Goal: Information Seeking & Learning: Learn about a topic

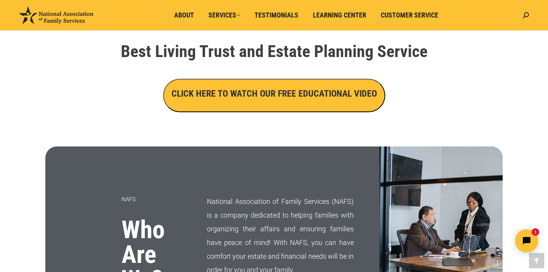
scroll to position [276, 0]
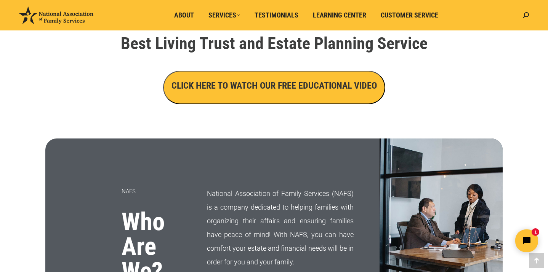
click at [240, 85] on h3 "CLICK HERE TO WATCH OUR FREE EDUCATIONAL VIDEO" at bounding box center [273, 85] width 205 height 13
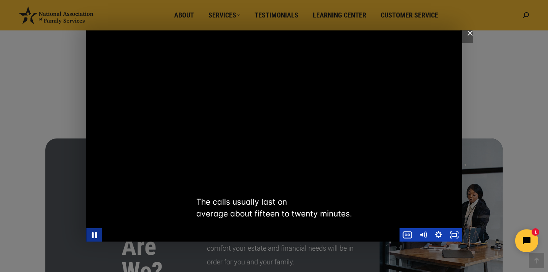
click at [95, 239] on icon "Pause" at bounding box center [94, 235] width 19 height 16
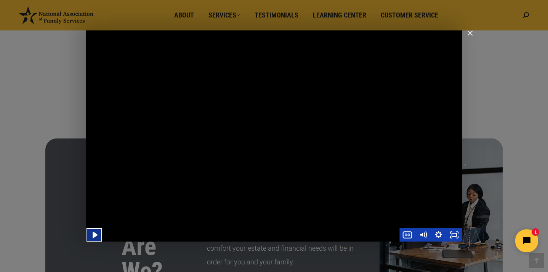
click at [98, 235] on icon "Play Video" at bounding box center [94, 235] width 19 height 16
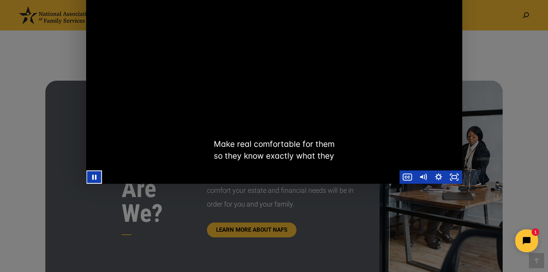
scroll to position [338, 0]
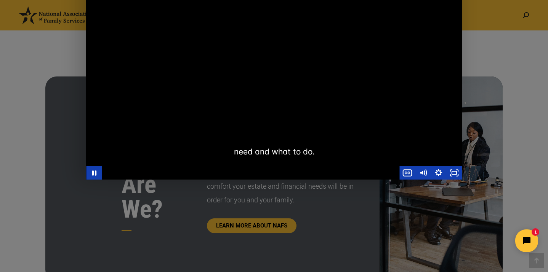
click at [296, 105] on div "Main Video - Full Webinar (Emma) Landon V1.4" at bounding box center [274, 73] width 376 height 211
click at [92, 170] on icon "Play Video" at bounding box center [94, 173] width 19 height 16
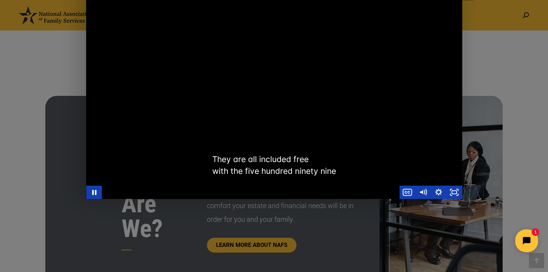
scroll to position [319, 0]
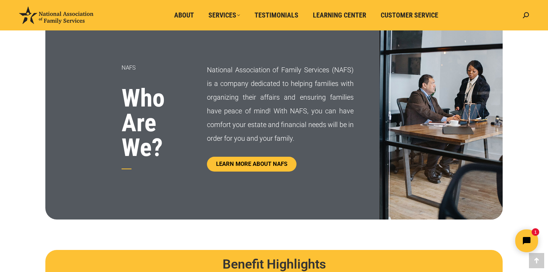
scroll to position [288, 0]
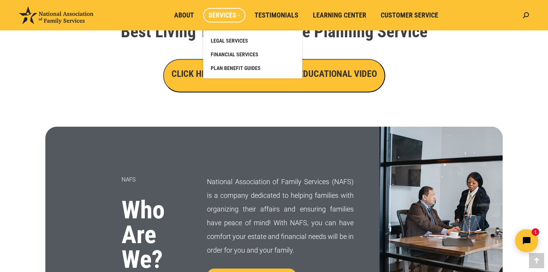
click at [238, 17] on span "Services" at bounding box center [224, 15] width 32 height 8
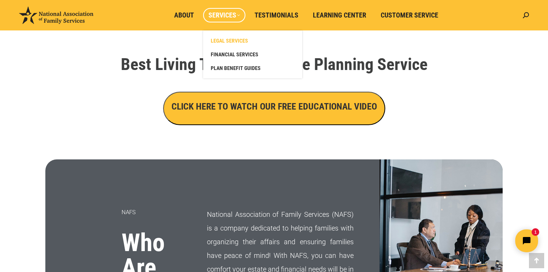
scroll to position [245, 0]
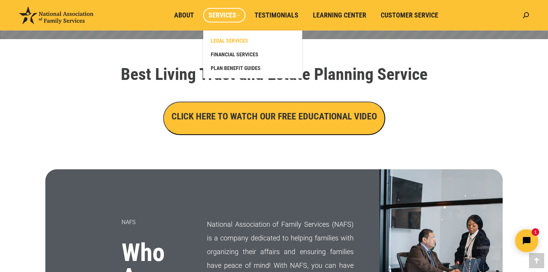
click at [239, 40] on span "LEGAL SERVICES" at bounding box center [229, 40] width 37 height 7
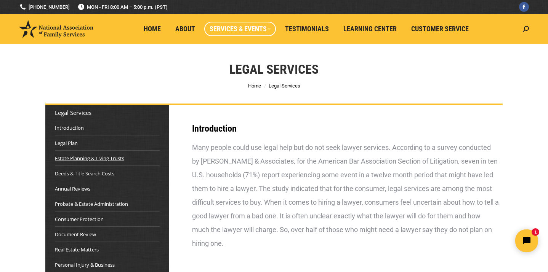
click at [82, 160] on link "Estate Planning & Living Trusts" at bounding box center [89, 159] width 69 height 8
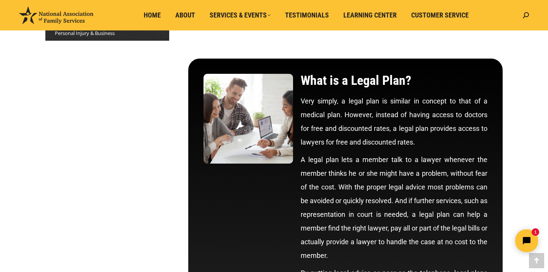
scroll to position [231, 0]
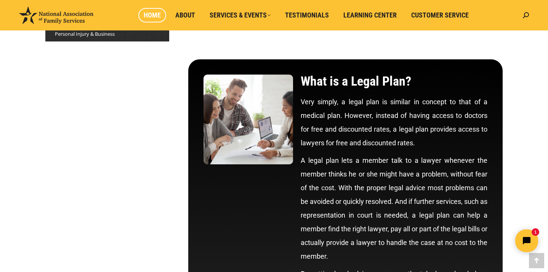
click at [150, 16] on span "Home" at bounding box center [152, 15] width 17 height 8
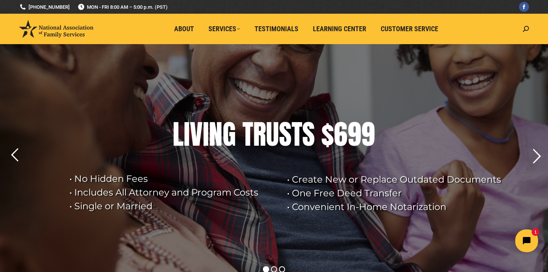
click at [538, 154] on rs-arrow at bounding box center [536, 156] width 19 height 19
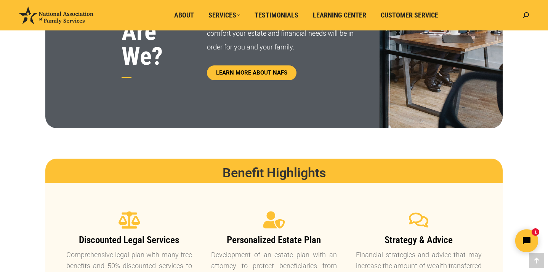
scroll to position [495, 0]
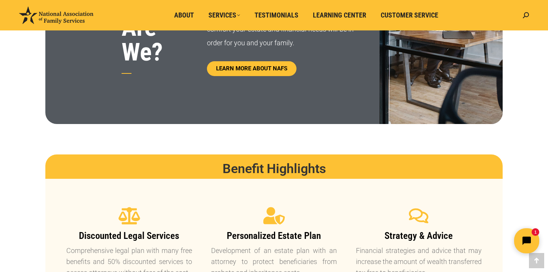
click at [528, 237] on icon "Open chat widget" at bounding box center [531, 241] width 12 height 12
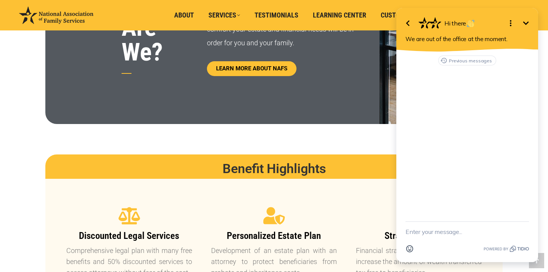
click at [409, 22] on icon "button" at bounding box center [407, 23] width 9 height 9
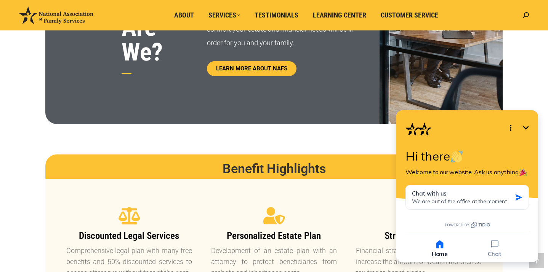
click at [531, 124] on button "Minimize" at bounding box center [525, 127] width 15 height 15
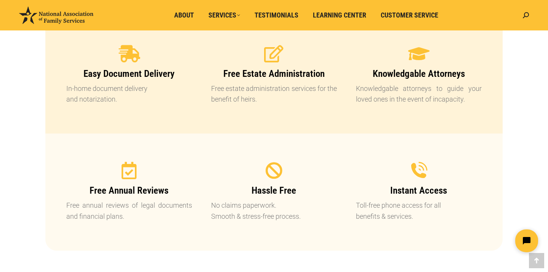
scroll to position [786, 0]
click at [271, 61] on icon at bounding box center [273, 53] width 19 height 19
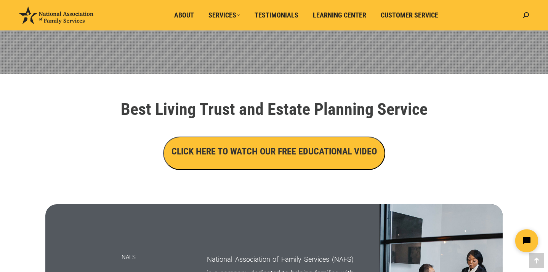
scroll to position [210, 0]
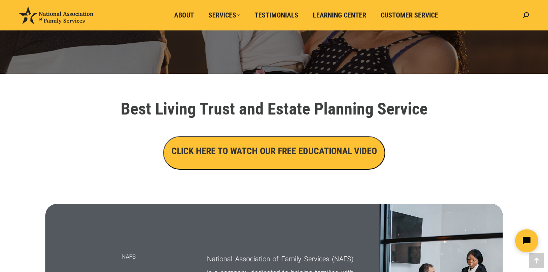
click at [250, 165] on button "CLICK HERE TO WATCH OUR FREE EDUCATIONAL VIDEO" at bounding box center [274, 153] width 222 height 34
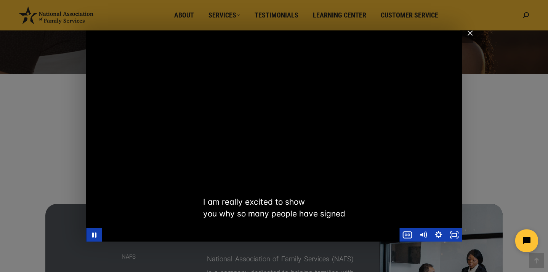
click at [438, 220] on div "Main Video - Full Webinar (Emma) Landon V1.4" at bounding box center [274, 135] width 376 height 211
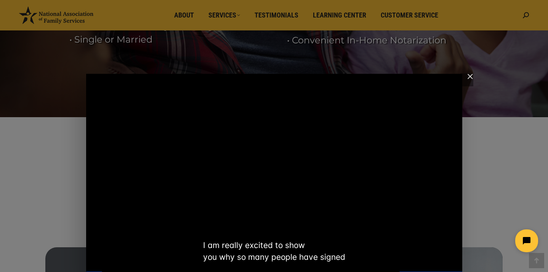
scroll to position [168, 0]
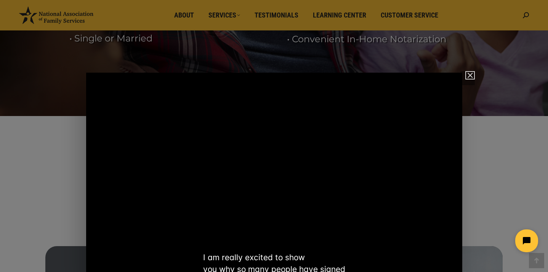
click at [470, 73] on img "Close" at bounding box center [466, 78] width 13 height 13
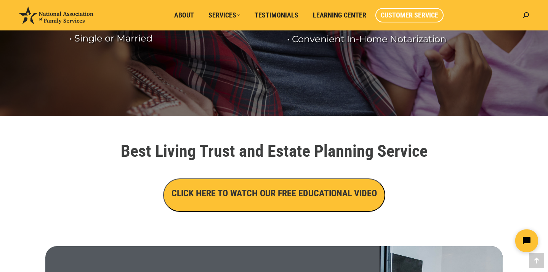
click at [393, 11] on span "Customer Service" at bounding box center [410, 15] width 58 height 8
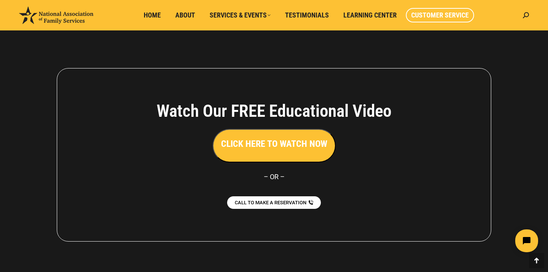
scroll to position [719, 0]
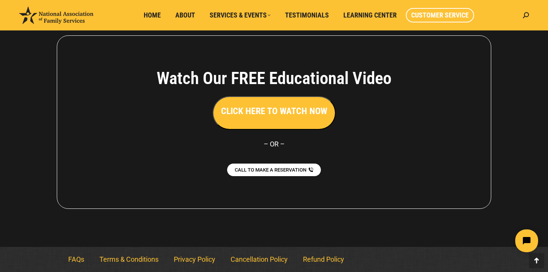
click at [296, 117] on h3 "CLICK HERE TO WATCH NOW" at bounding box center [274, 111] width 106 height 13
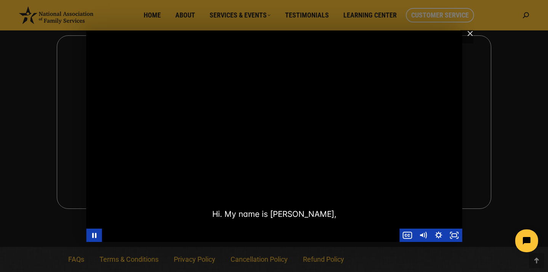
click at [172, 221] on div "Main Video - Full Webinar (Emma) Landon V1.4" at bounding box center [274, 136] width 376 height 211
click at [93, 231] on icon "Play Video" at bounding box center [94, 235] width 19 height 16
drag, startPoint x: 115, startPoint y: 232, endPoint x: 168, endPoint y: 224, distance: 52.9
click at [168, 224] on div "Click for sound @keyframes VOLUME_SMALL_WAVE_FLASH { 0% { opacity: 0; } 33% { o…" at bounding box center [274, 136] width 376 height 211
click at [167, 221] on div "Main Video - Full Webinar (Emma) Landon V1.4" at bounding box center [274, 136] width 376 height 211
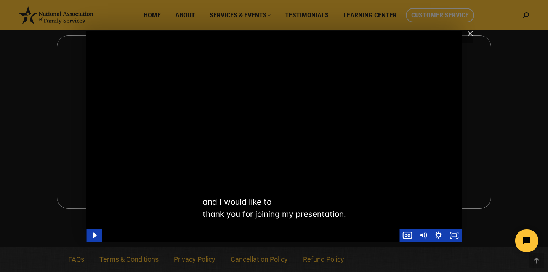
click at [167, 221] on div "Main Video - Full Webinar (Emma) Landon V1.4" at bounding box center [274, 136] width 376 height 211
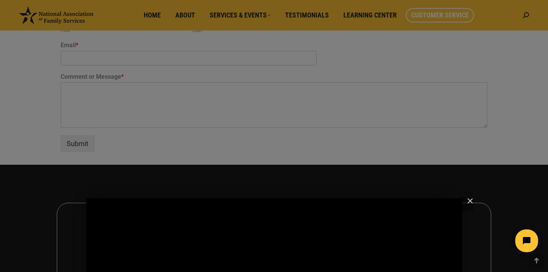
scroll to position [551, 0]
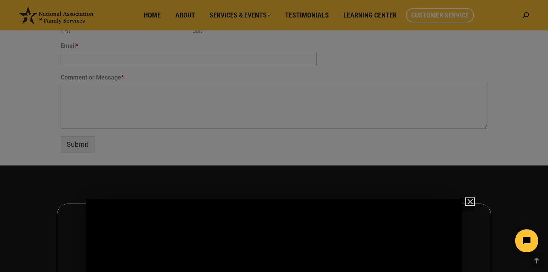
click at [471, 203] on img "Close" at bounding box center [466, 205] width 13 height 13
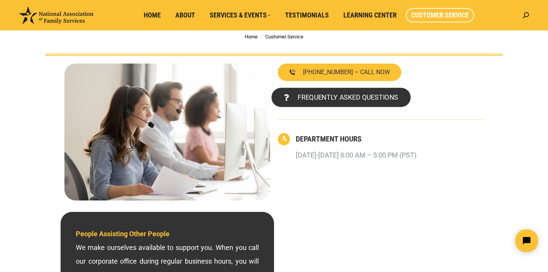
scroll to position [51, 0]
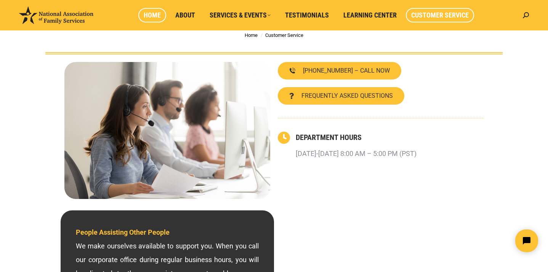
click at [158, 16] on span "Home" at bounding box center [152, 15] width 17 height 8
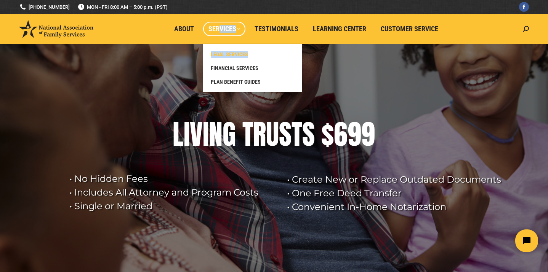
drag, startPoint x: 220, startPoint y: 32, endPoint x: 225, endPoint y: 58, distance: 25.9
click at [225, 44] on li "Services LEGAL SERVICES FINANCIAL SERVICES PLAN BENEFIT GUIDES" at bounding box center [226, 29] width 46 height 30
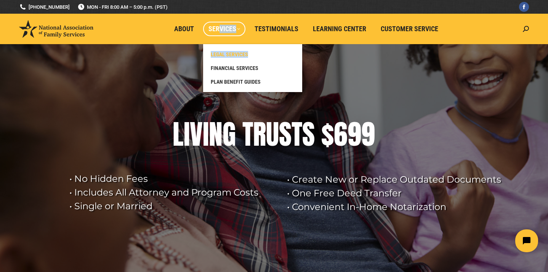
click at [225, 58] on span "LEGAL SERVICES" at bounding box center [229, 54] width 37 height 7
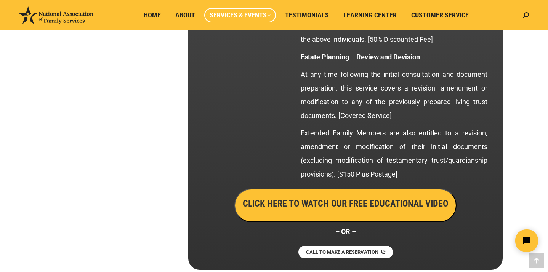
scroll to position [1433, 0]
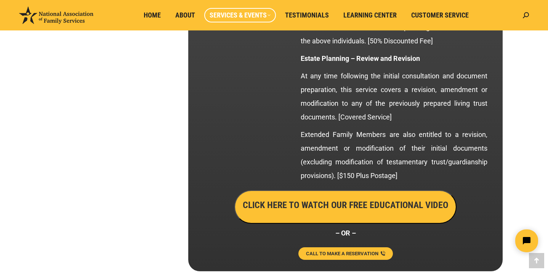
click at [320, 256] on span "CALL TO MAKE A RESERVATION" at bounding box center [342, 253] width 72 height 5
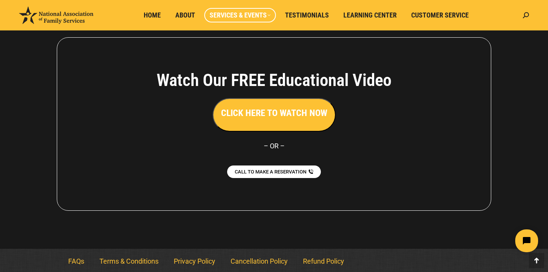
scroll to position [4292, 0]
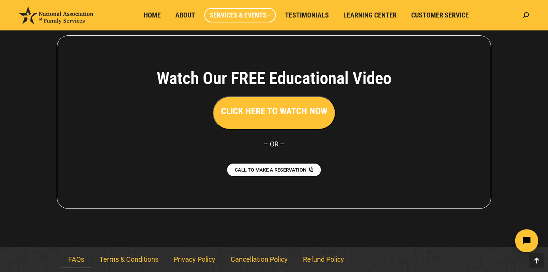
click at [74, 262] on link "FAQs" at bounding box center [76, 260] width 31 height 18
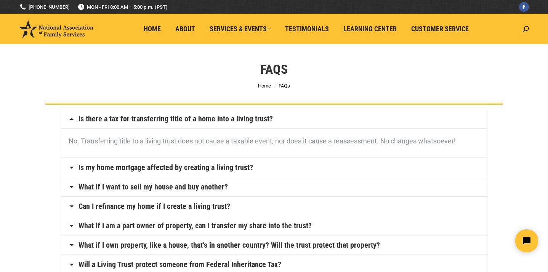
click at [221, 173] on h4 "Is my home mortgage affected by creating a living trust?" at bounding box center [274, 167] width 426 height 19
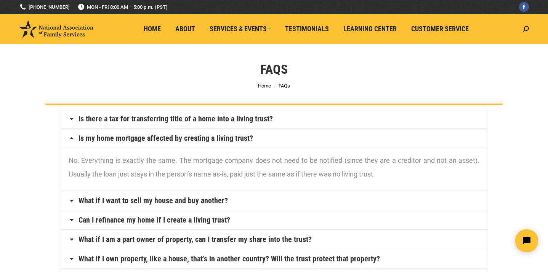
click at [229, 200] on h4 "What if I want to sell my house and buy another?" at bounding box center [274, 200] width 426 height 19
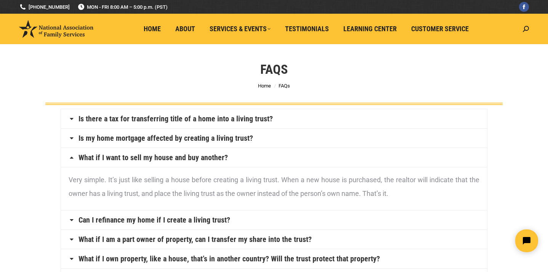
click at [261, 201] on div "Very simple. It’s just like selling a house before creating a living trust. Whe…" at bounding box center [274, 188] width 426 height 43
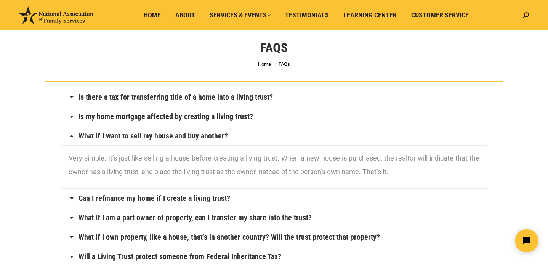
scroll to position [22, 0]
click at [261, 200] on h4 "Can I refinance my home if I create a living trust?" at bounding box center [274, 198] width 426 height 19
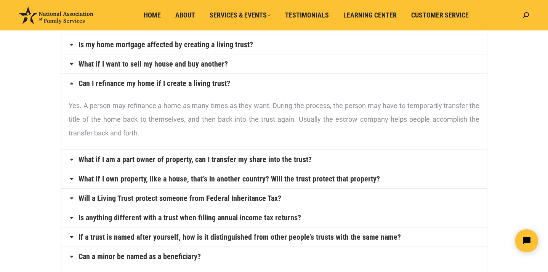
scroll to position [95, 0]
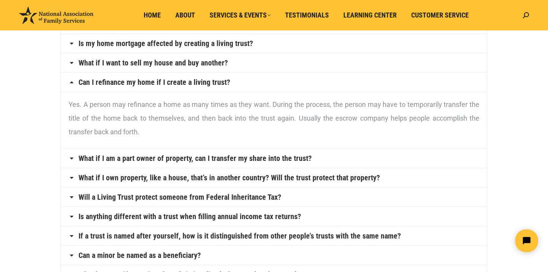
click at [317, 193] on h4 "Will a Living Trust protect someone from Federal Inheritance Tax?" at bounding box center [274, 197] width 426 height 19
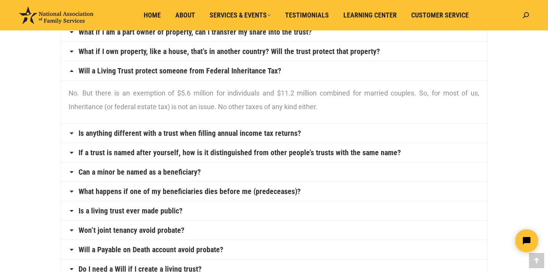
scroll to position [165, 0]
click at [340, 132] on h4 "Is anything different with a trust when filling annual income tax returns?" at bounding box center [274, 132] width 426 height 19
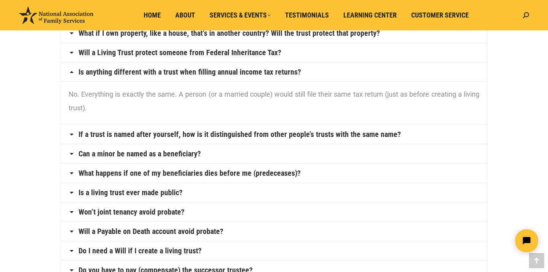
scroll to position [185, 0]
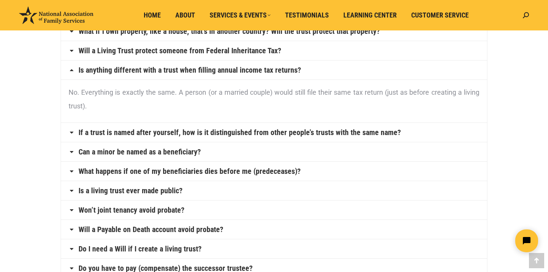
click at [336, 135] on link "If a trust is named after yourself, how is it distinguished from other people’s…" at bounding box center [239, 133] width 322 height 8
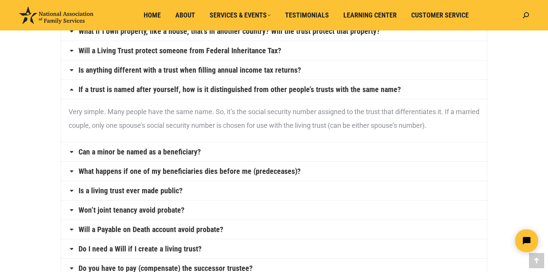
click at [329, 155] on h4 "Can a minor be named as a beneficiary?" at bounding box center [274, 152] width 426 height 19
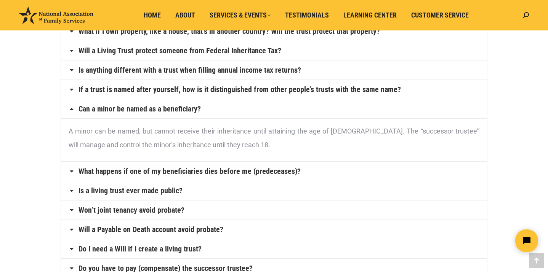
click at [324, 173] on h4 "What happens if one of my beneficiaries dies before me (predeceases)?" at bounding box center [274, 171] width 426 height 19
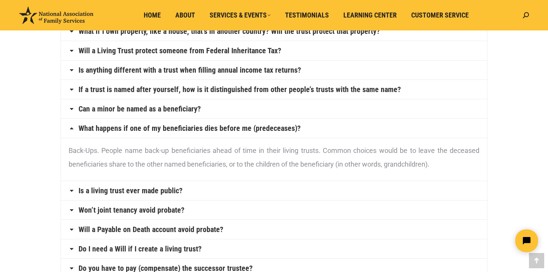
click at [309, 196] on h4 "Is a living trust ever made public?" at bounding box center [274, 190] width 426 height 19
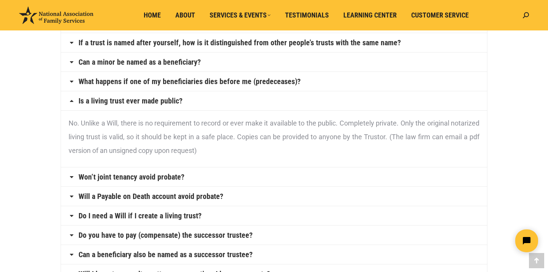
scroll to position [234, 0]
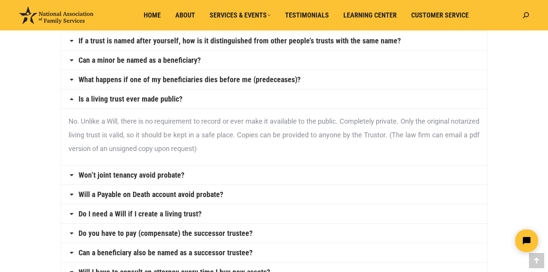
click at [308, 175] on h4 "Won’t joint tenancy avoid probate?" at bounding box center [274, 175] width 426 height 19
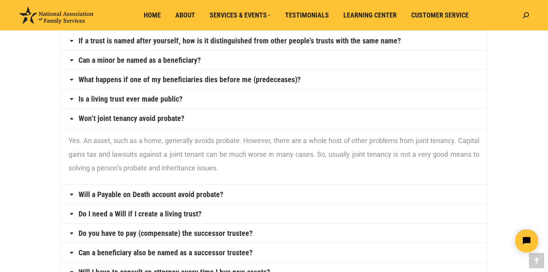
click at [299, 193] on h4 "Will a Payable on Death account avoid probate?" at bounding box center [274, 194] width 426 height 19
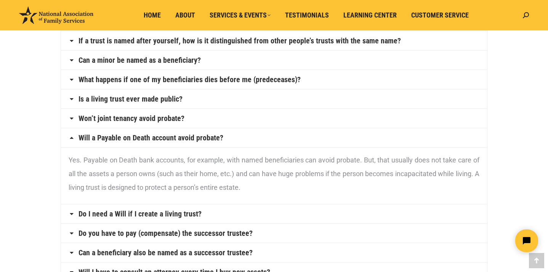
click at [335, 219] on h4 "Do I need a Will if I create a living trust?" at bounding box center [274, 214] width 426 height 19
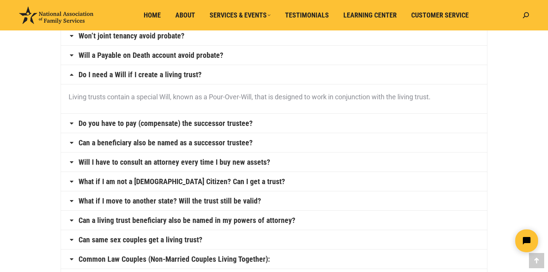
scroll to position [317, 0]
click at [332, 128] on h4 "Do you have to pay (compensate) the successor trustee?" at bounding box center [274, 123] width 426 height 19
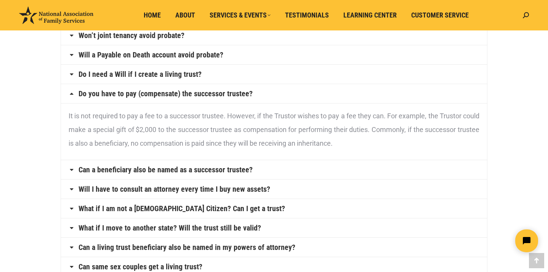
click at [314, 180] on h4 "Will I have to consult an attorney every time I buy new assets?" at bounding box center [274, 189] width 426 height 19
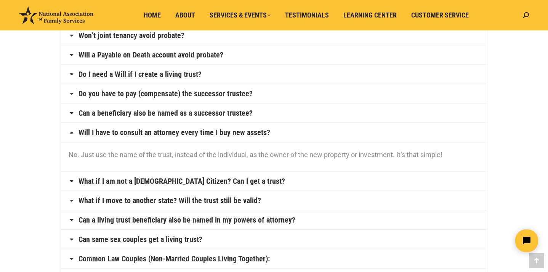
click at [315, 133] on h4 "Will I have to consult an attorney every time I buy new assets?" at bounding box center [274, 132] width 426 height 19
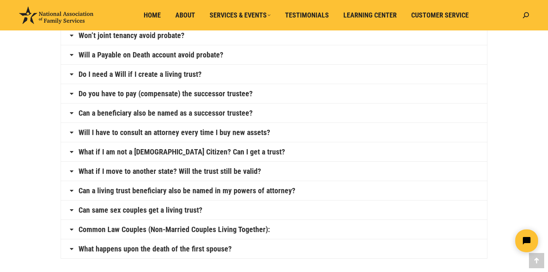
click at [306, 152] on h4 "What if I am not a U.S. Citizen? Can I get a trust?" at bounding box center [274, 152] width 426 height 19
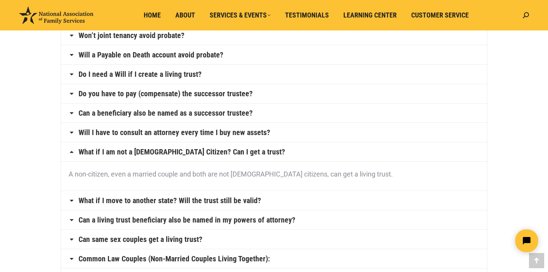
click at [310, 199] on h4 "What if I move to another state? Will the trust still be valid?" at bounding box center [274, 200] width 426 height 19
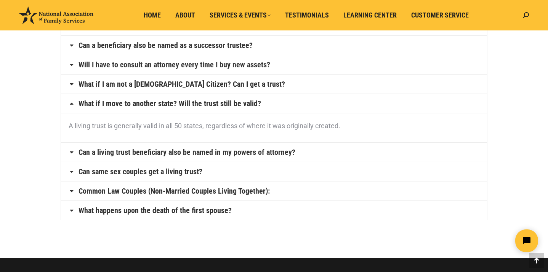
scroll to position [386, 0]
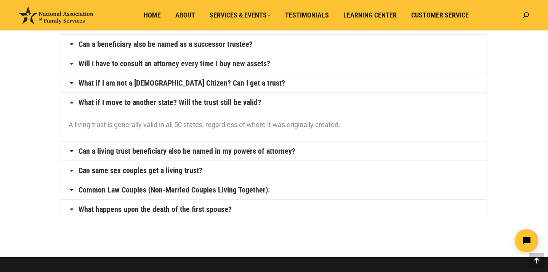
click at [315, 151] on h4 "Can a living trust beneficiary also be named in my powers of attorney?" at bounding box center [274, 151] width 426 height 19
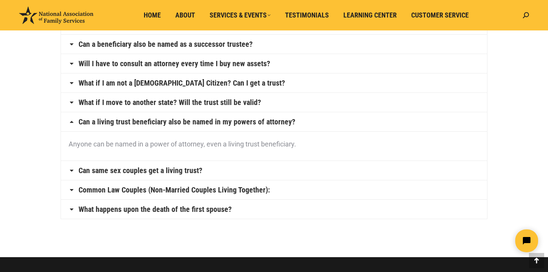
click at [300, 181] on h4 "Common Law Couples (Non-Married Couples Living Together):" at bounding box center [274, 190] width 426 height 19
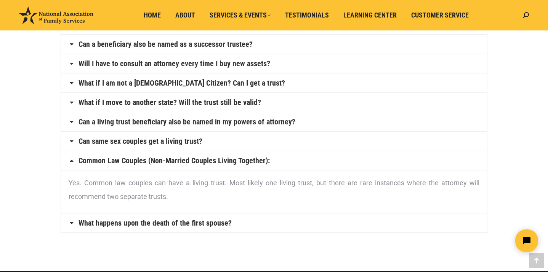
scroll to position [386, 0]
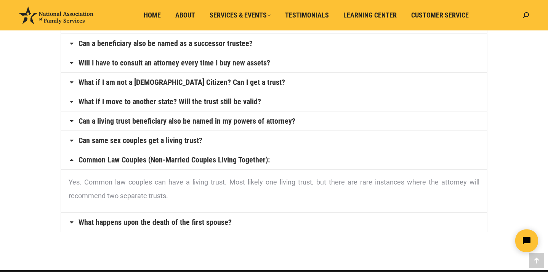
click at [300, 148] on h4 "Can same sex couples get a living trust?" at bounding box center [274, 140] width 426 height 19
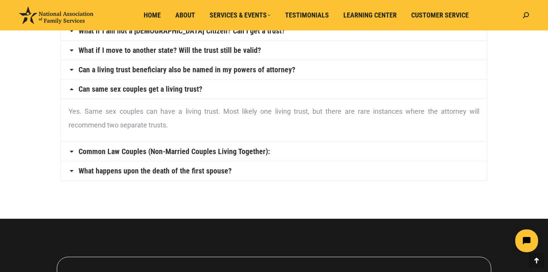
scroll to position [440, 0]
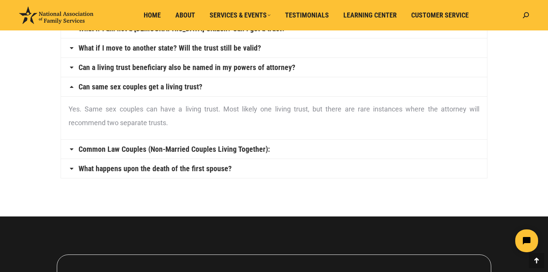
click at [300, 152] on h4 "Common Law Couples (Non-Married Couples Living Together):" at bounding box center [274, 149] width 426 height 19
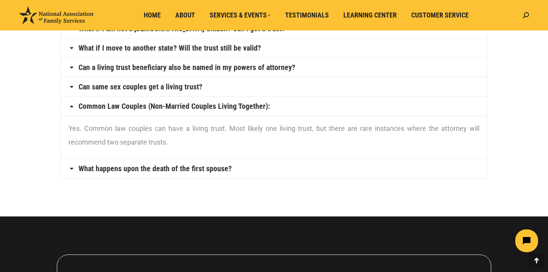
click at [283, 173] on h4 "What happens upon the death of the first spouse?" at bounding box center [274, 168] width 426 height 19
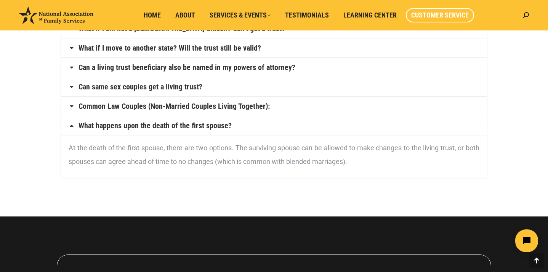
click at [436, 12] on span "Customer Service" at bounding box center [440, 15] width 58 height 8
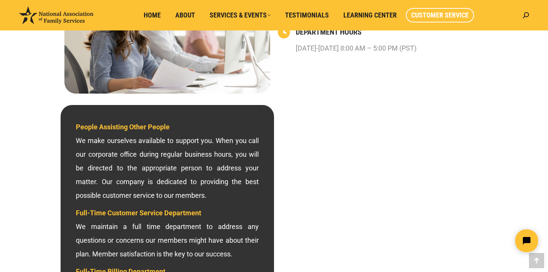
scroll to position [154, 0]
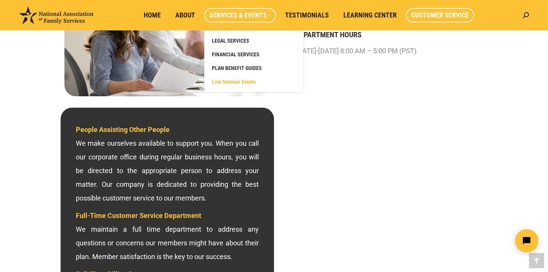
click at [225, 80] on span "Live Seminar Events" at bounding box center [234, 81] width 44 height 7
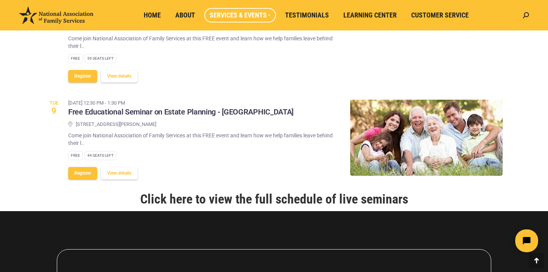
scroll to position [880, 0]
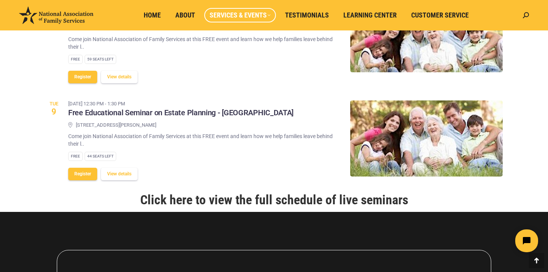
click at [246, 196] on link "Click here to view the full schedule of live seminars" at bounding box center [274, 199] width 268 height 15
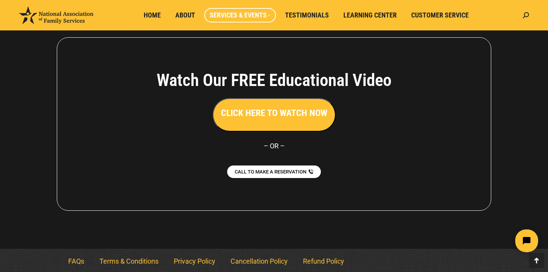
click at [278, 157] on div "Watch Our FREE Educational Video CLICK HERE TO WATCH NOW – OR – CALL TO MAKE A …" at bounding box center [274, 124] width 434 height 174
click at [190, 14] on span "About" at bounding box center [185, 15] width 20 height 8
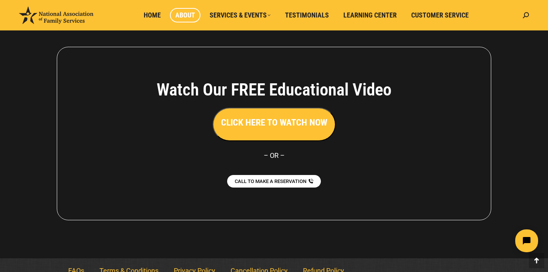
scroll to position [599, 0]
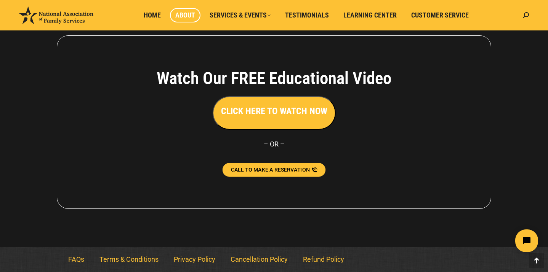
click at [303, 170] on span "CALL TO MAKE A RESERVATION" at bounding box center [270, 169] width 79 height 5
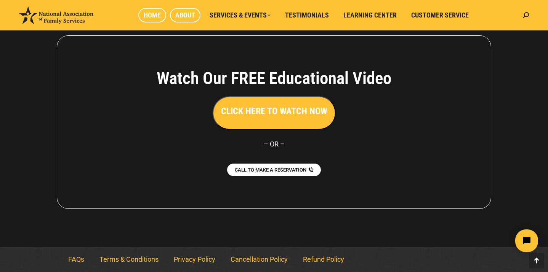
click at [148, 15] on span "Home" at bounding box center [152, 15] width 17 height 8
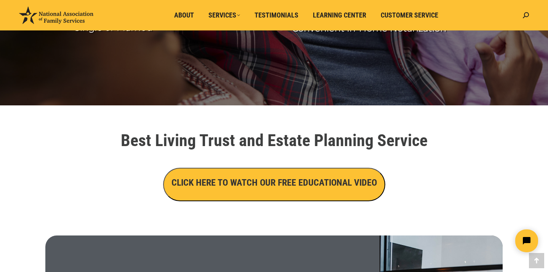
scroll to position [180, 0]
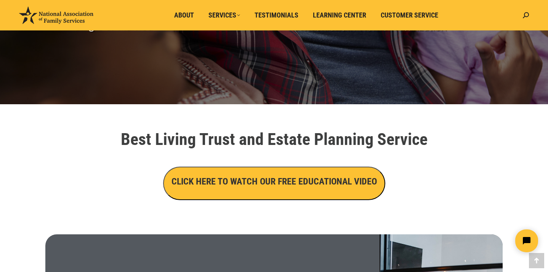
click at [231, 194] on button "CLICK HERE TO WATCH OUR FREE EDUCATIONAL VIDEO" at bounding box center [274, 184] width 222 height 34
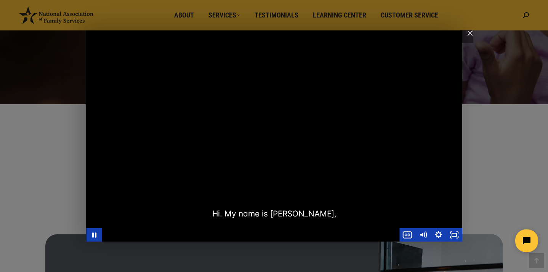
click at [243, 176] on div "Main Video - Full Webinar (Emma) Landon V1.4" at bounding box center [274, 135] width 376 height 211
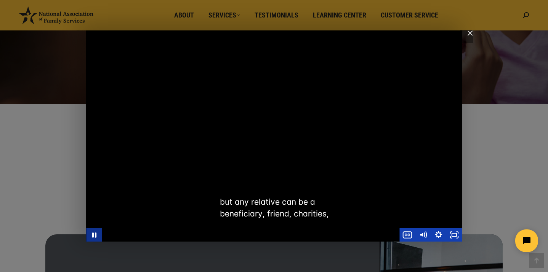
click at [96, 234] on icon "Pause" at bounding box center [94, 235] width 4 height 5
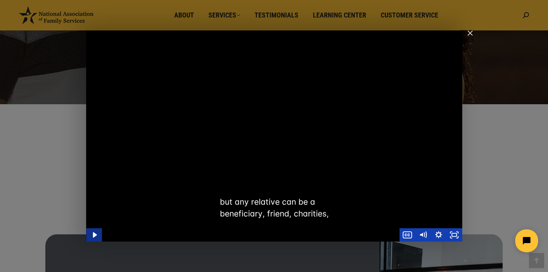
click at [100, 231] on icon "Play Video" at bounding box center [95, 235] width 16 height 13
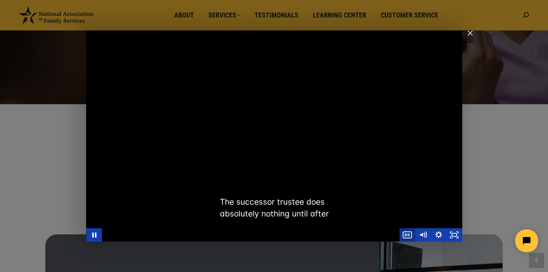
click at [407, 234] on icon "Show captions menu" at bounding box center [407, 235] width 16 height 13
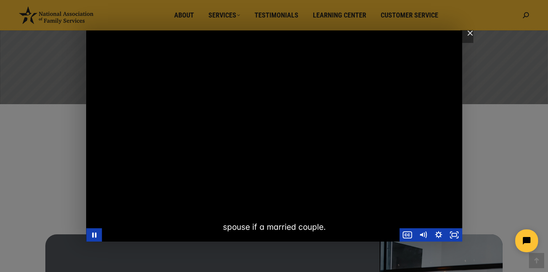
click at [453, 235] on html at bounding box center [478, 241] width 131 height 36
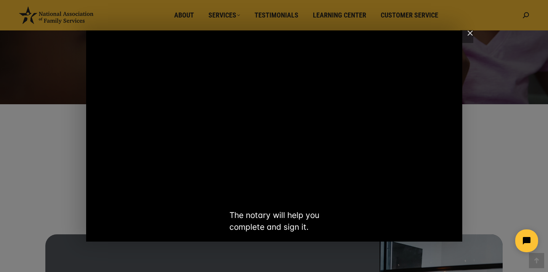
click at [453, 235] on html at bounding box center [478, 241] width 131 height 36
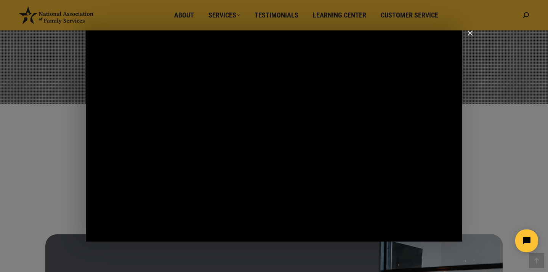
click at [453, 235] on html at bounding box center [478, 241] width 131 height 36
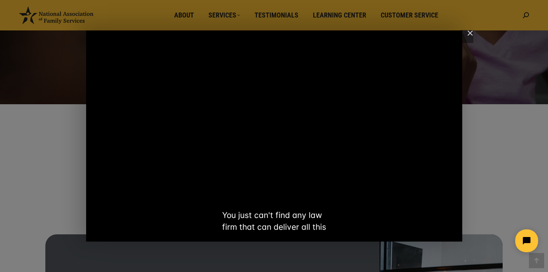
click at [453, 235] on html at bounding box center [478, 241] width 131 height 36
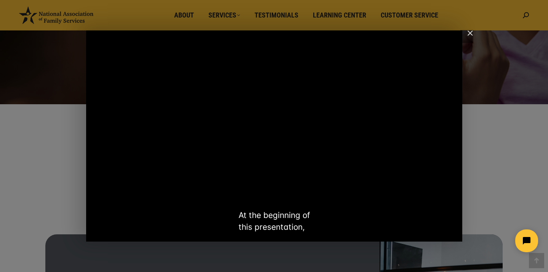
click at [453, 235] on html at bounding box center [478, 241] width 131 height 36
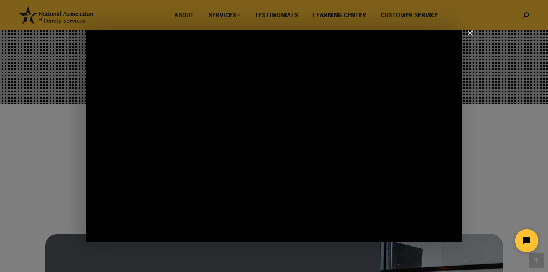
click at [453, 235] on html at bounding box center [478, 241] width 131 height 36
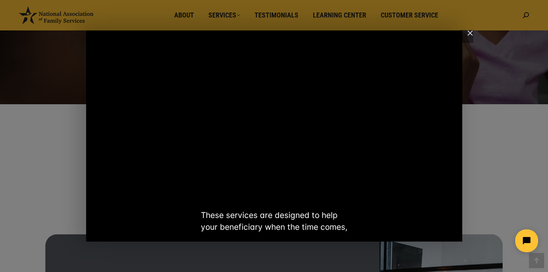
click at [453, 235] on html at bounding box center [478, 241] width 131 height 36
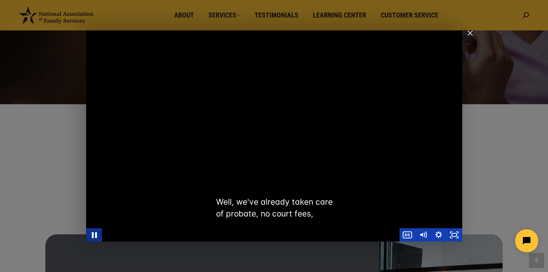
click at [94, 234] on icon "Pause" at bounding box center [94, 235] width 19 height 16
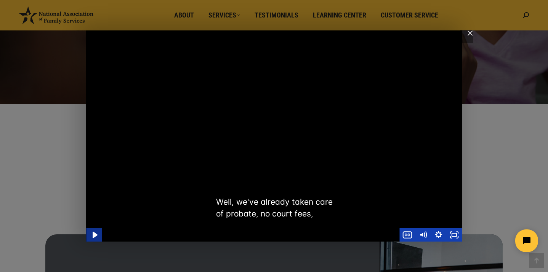
click at [94, 234] on icon "Play Video" at bounding box center [94, 235] width 5 height 6
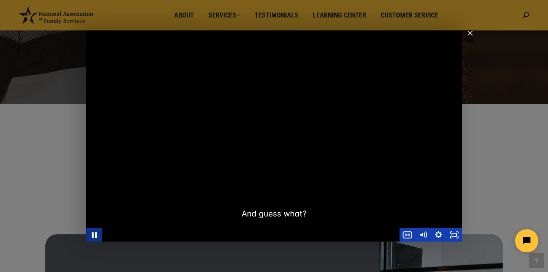
click at [94, 234] on icon "Pause" at bounding box center [94, 235] width 19 height 16
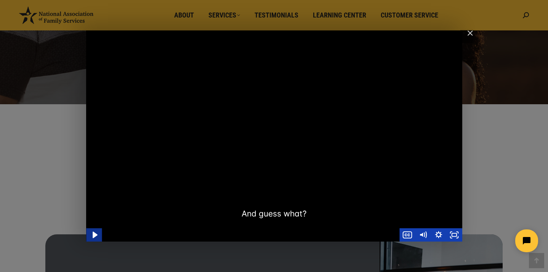
click at [94, 234] on icon "Play Video" at bounding box center [94, 235] width 5 height 6
click at [94, 234] on icon "Pause" at bounding box center [94, 235] width 19 height 16
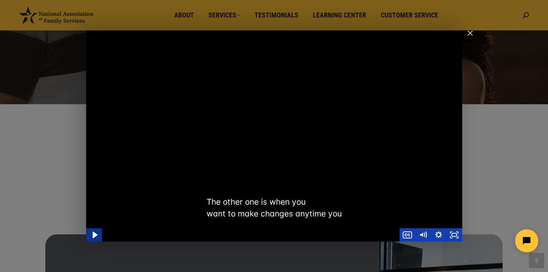
click at [94, 234] on icon "Play Video" at bounding box center [94, 235] width 5 height 6
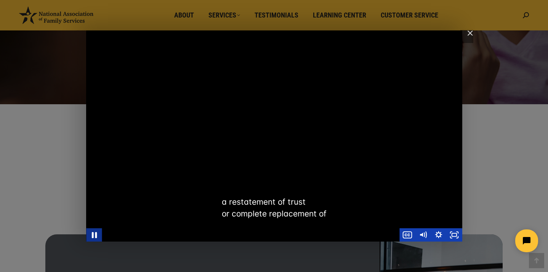
click at [94, 234] on icon "Pause" at bounding box center [94, 235] width 19 height 16
click at [93, 234] on icon "Play Video" at bounding box center [94, 235] width 5 height 6
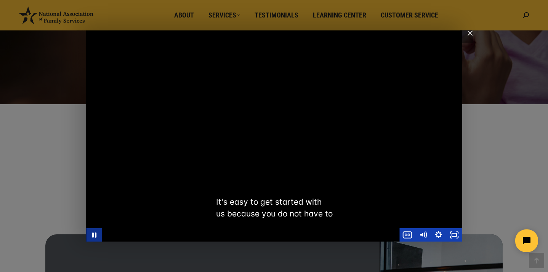
click at [94, 237] on icon "Pause" at bounding box center [94, 235] width 16 height 13
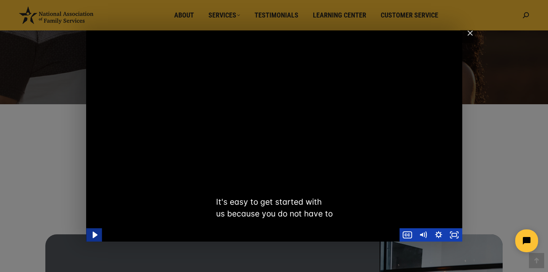
click at [94, 237] on icon "Play Video" at bounding box center [94, 235] width 19 height 16
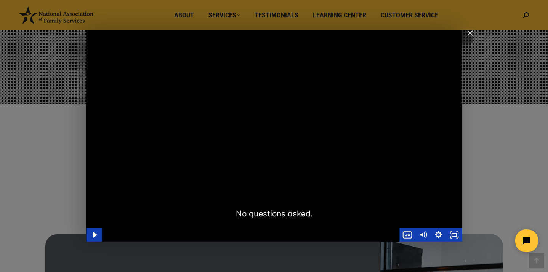
click at [370, 143] on div "Main Video - Full Webinar (Emma) Landon V1.4" at bounding box center [274, 135] width 376 height 211
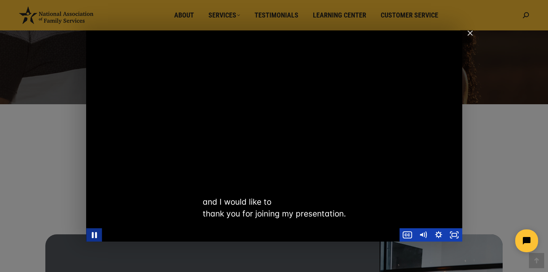
click at [93, 235] on icon "Pause" at bounding box center [94, 235] width 19 height 16
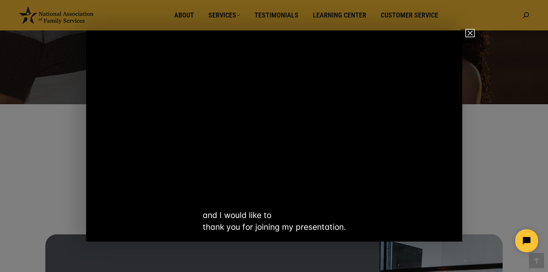
click at [469, 34] on img "Close" at bounding box center [466, 36] width 13 height 13
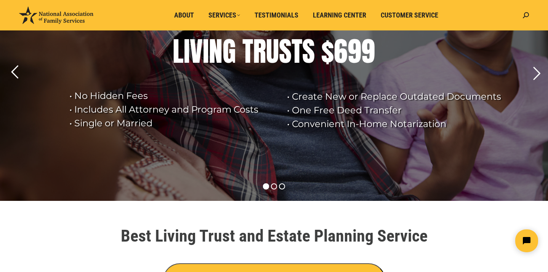
scroll to position [84, 0]
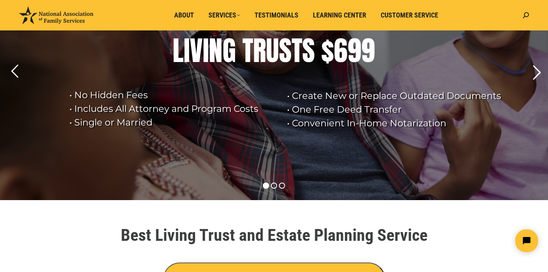
click at [538, 69] on rs-arrow at bounding box center [536, 72] width 19 height 19
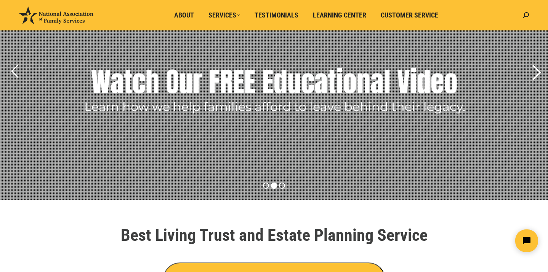
click at [538, 69] on rs-arrow at bounding box center [536, 72] width 19 height 19
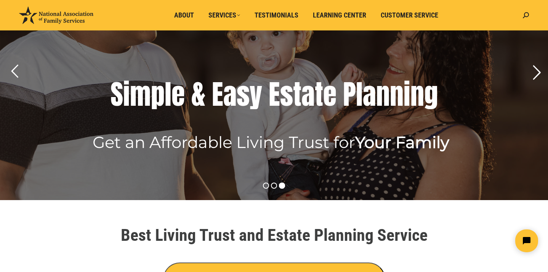
click at [538, 70] on rs-arrow at bounding box center [536, 72] width 19 height 19
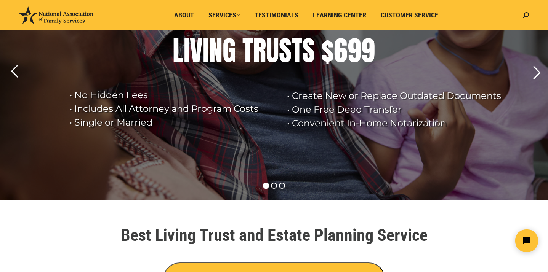
click at [382, 108] on rs-layer "• Create New or Replace Outdated Documents • One Free Deed Transfer • Convenien…" at bounding box center [397, 109] width 221 height 41
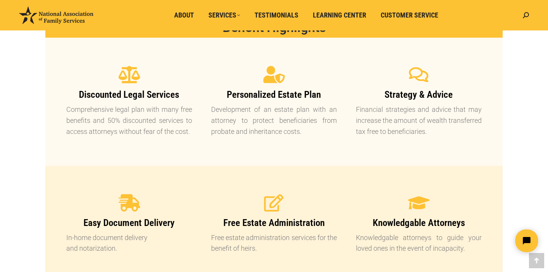
scroll to position [647, 0]
